Goal: Book appointment/travel/reservation

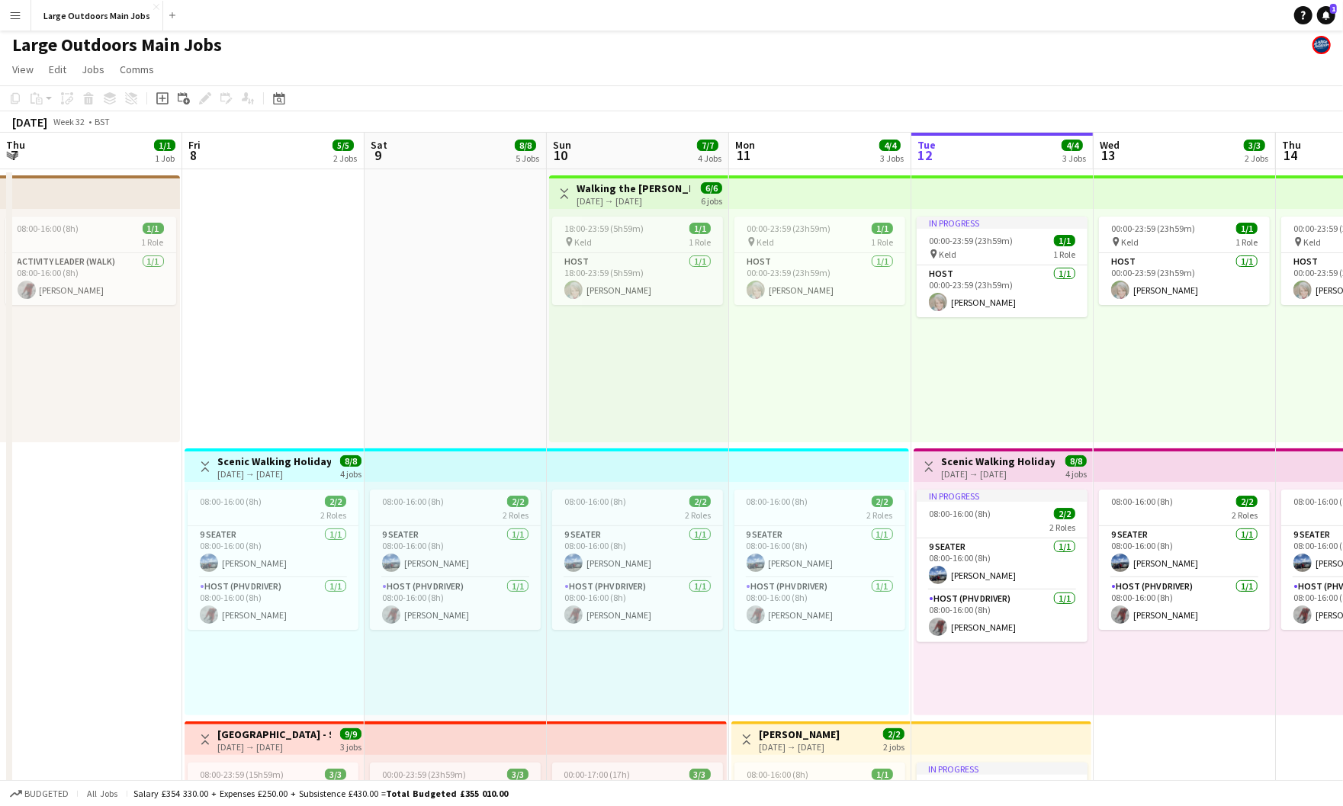
scroll to position [0, 325]
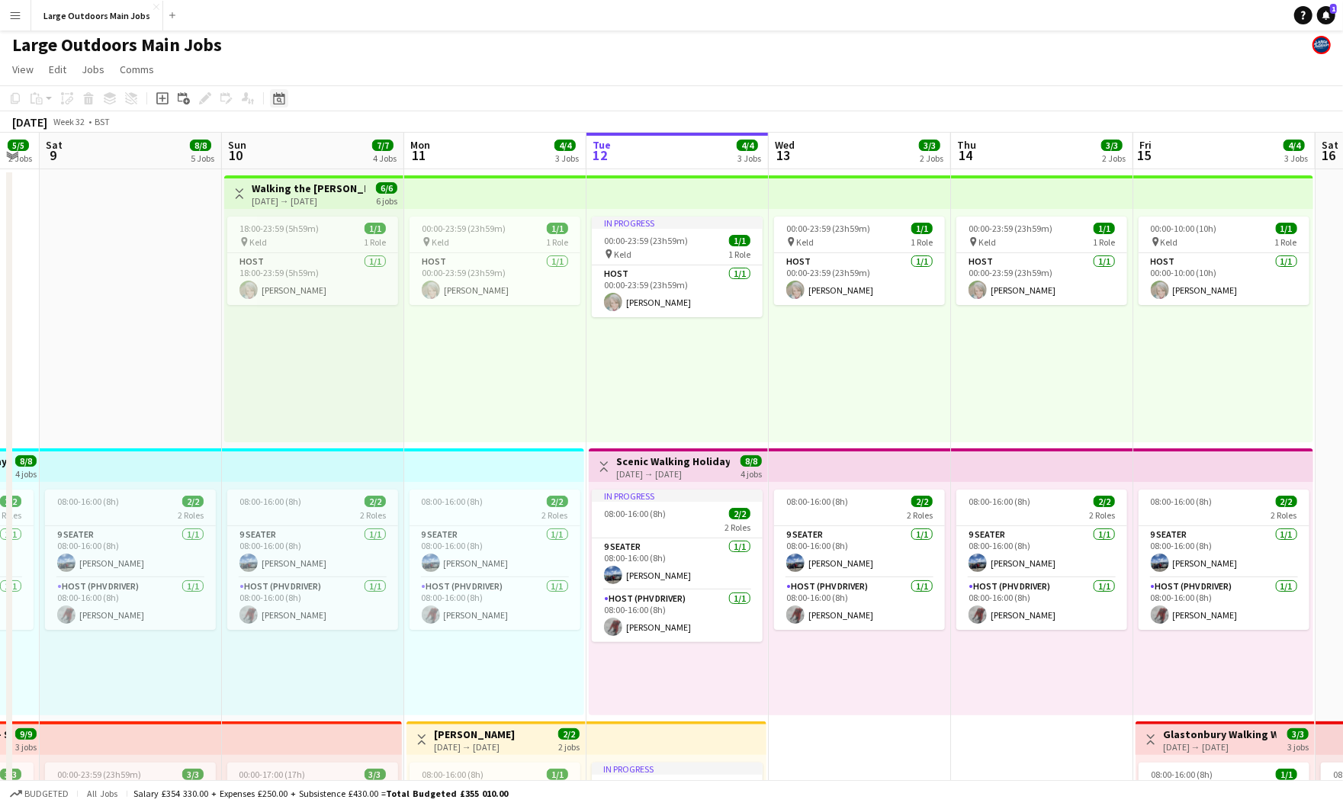
click at [278, 104] on icon "Date picker" at bounding box center [279, 98] width 12 height 12
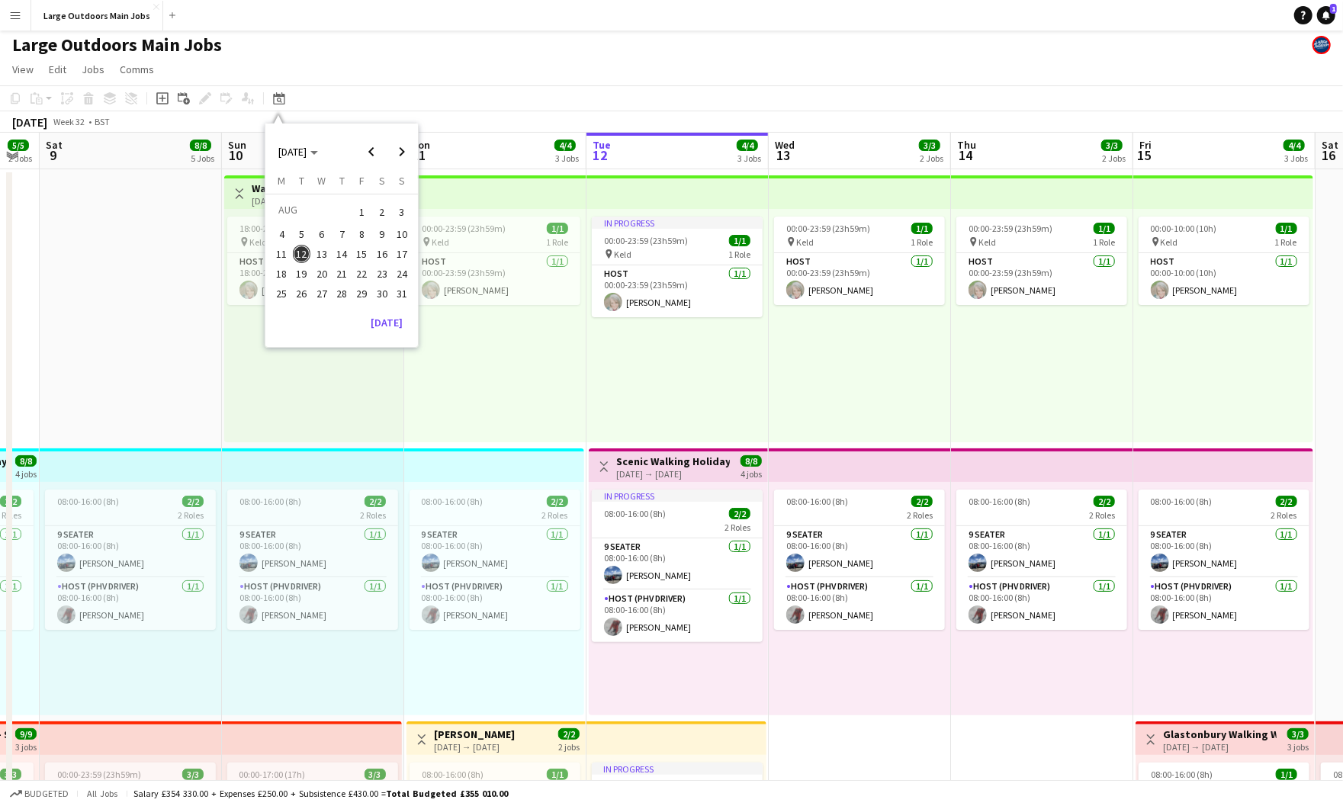
click at [348, 300] on span "28" at bounding box center [341, 294] width 18 height 18
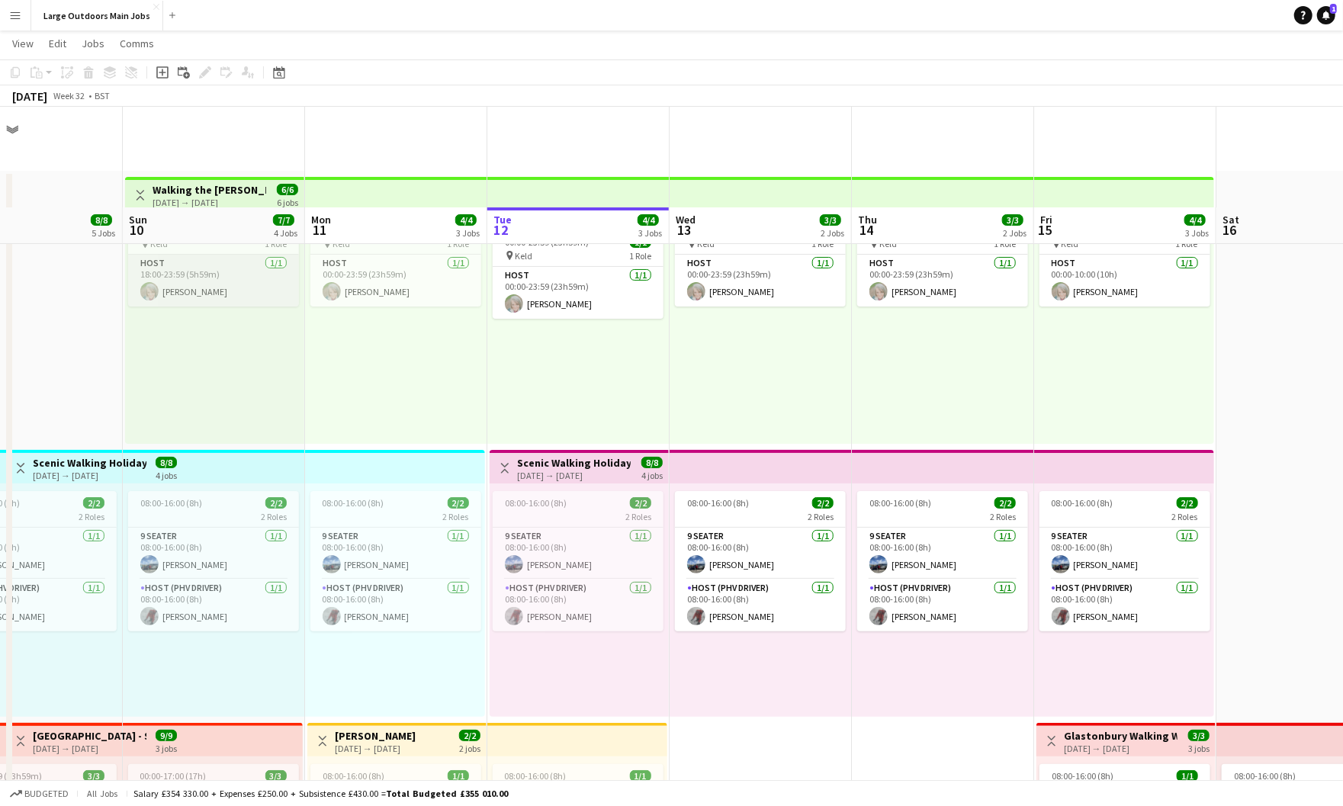
scroll to position [119, 0]
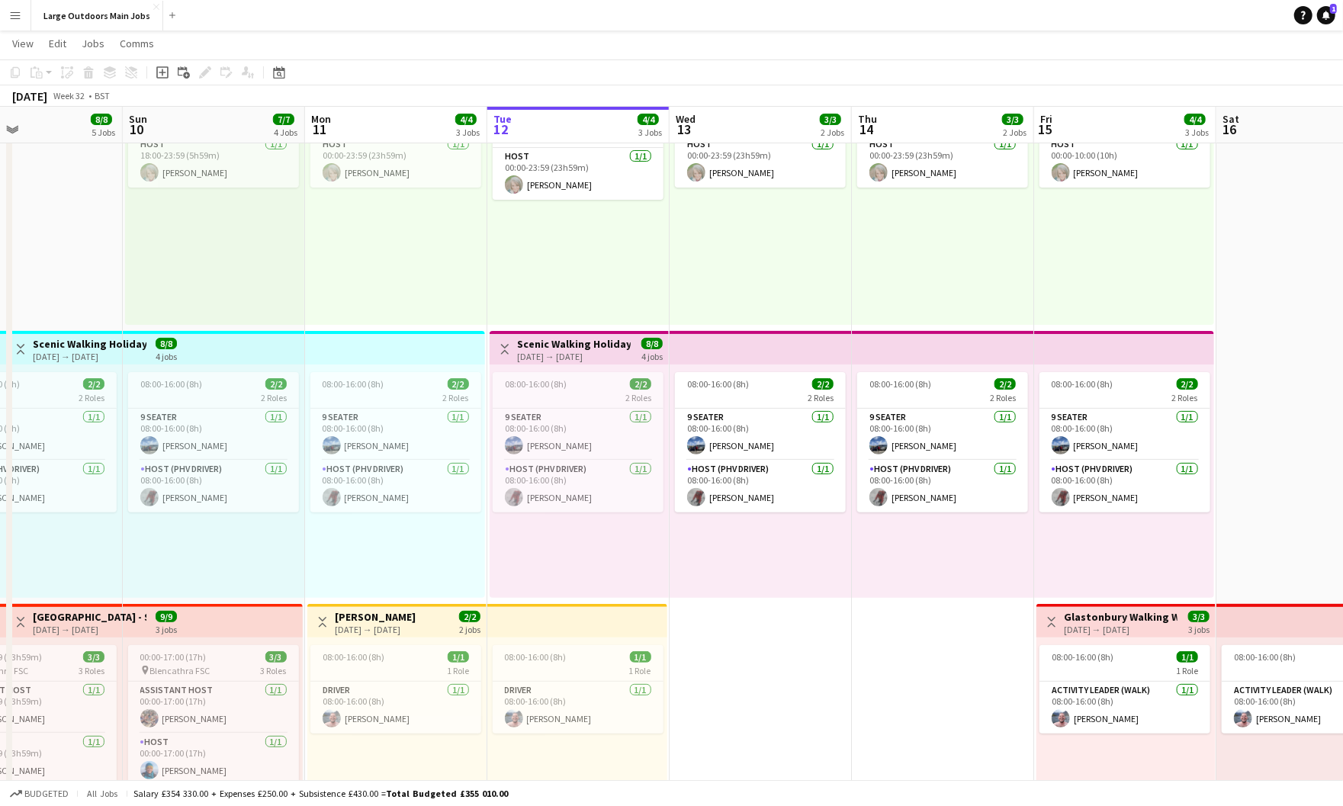
click at [559, 351] on h3 "Scenic Walking Holiday - Exploring the Giant's Causeway" at bounding box center [574, 344] width 114 height 14
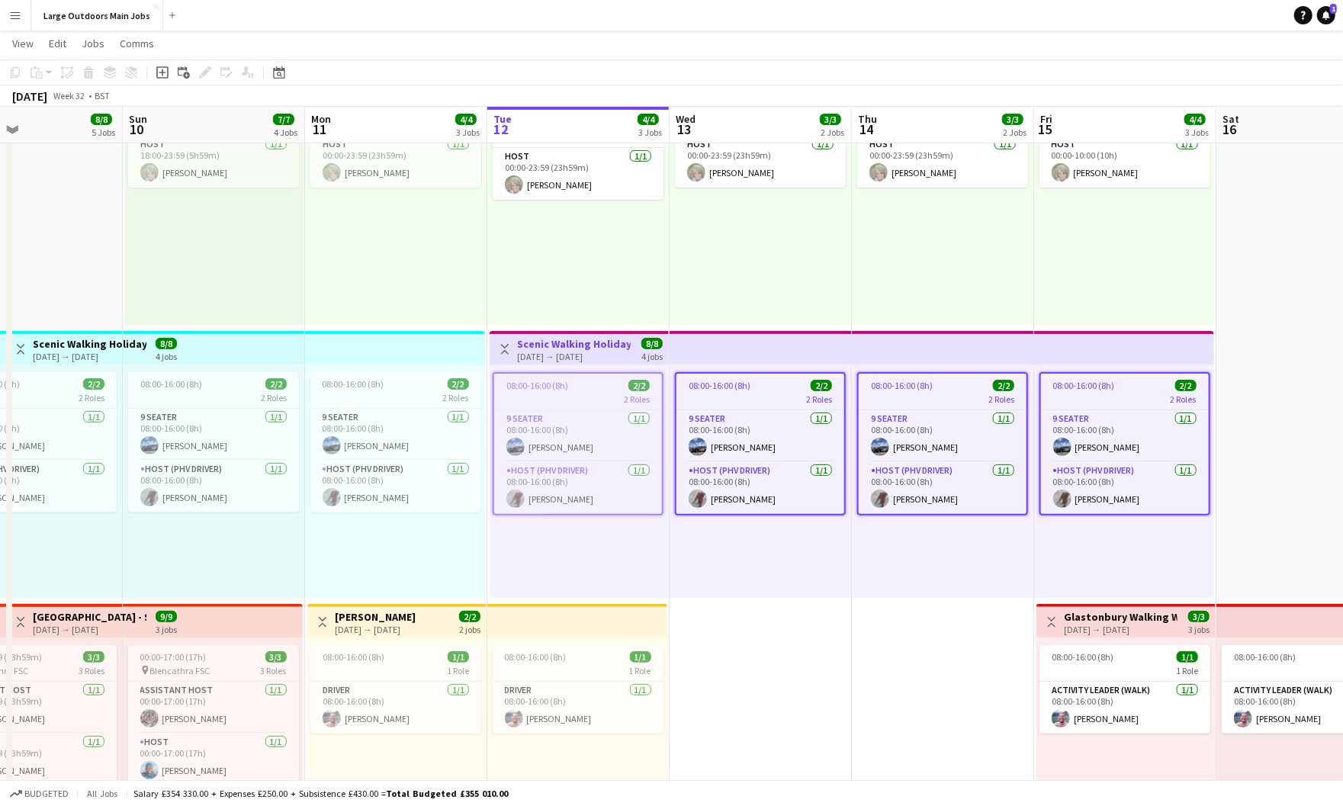
click at [559, 351] on h3 "Scenic Walking Holiday - Exploring the Giant's Causeway" at bounding box center [574, 344] width 114 height 14
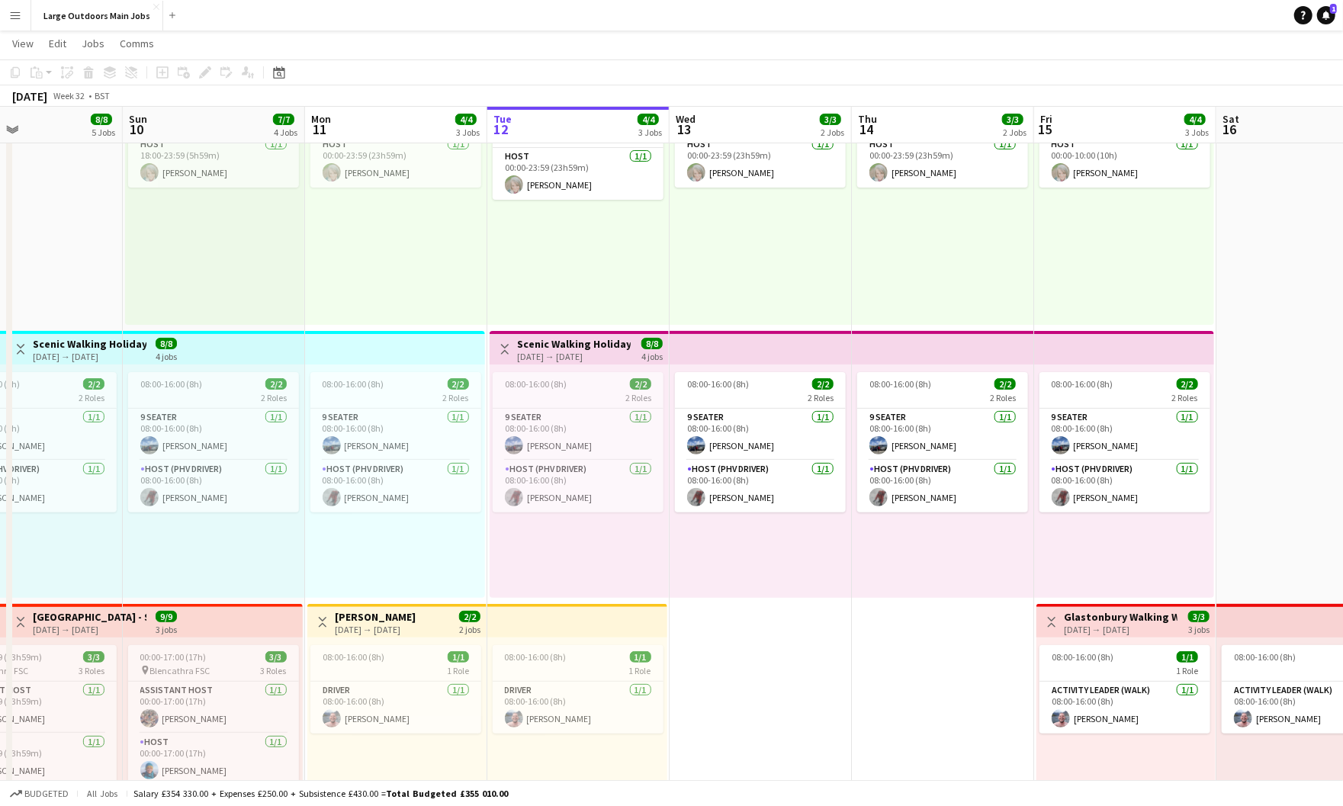
click at [1294, 457] on app-date-cell "08:00-16:00 (8h) 1/1 1 Role Activity Leader (Walk) [DATE] 08:00-16:00 (8h) [PER…" at bounding box center [1307, 601] width 182 height 1098
